Goal: Task Accomplishment & Management: Manage account settings

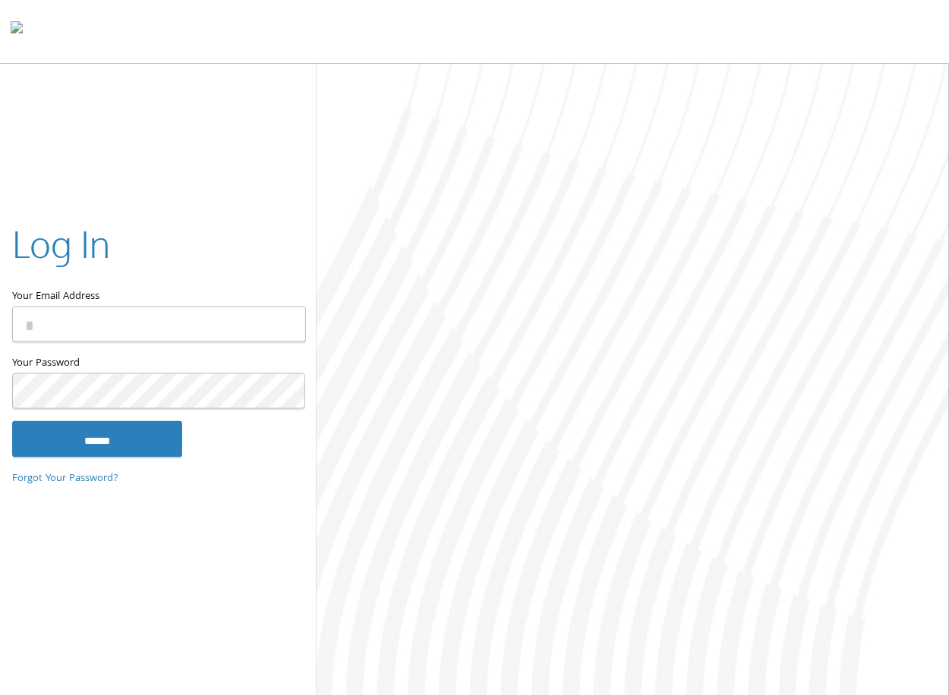
type input "**********"
click at [152, 442] on input "******" at bounding box center [97, 438] width 170 height 36
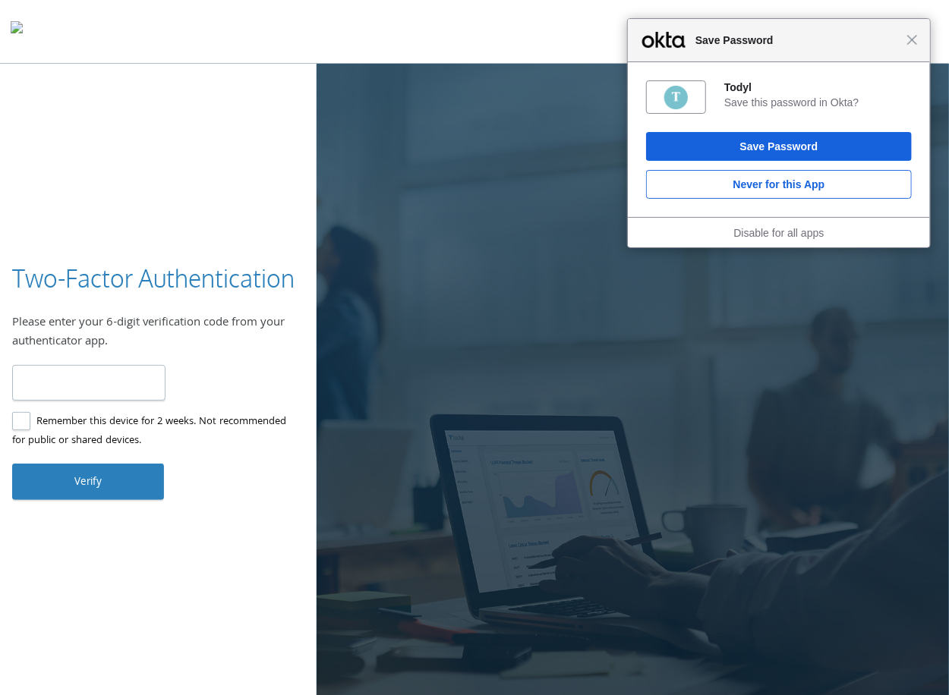
click at [548, 422] on div at bounding box center [632, 381] width 632 height 634
click at [504, 30] on div at bounding box center [474, 32] width 949 height 64
